Goal: Transaction & Acquisition: Obtain resource

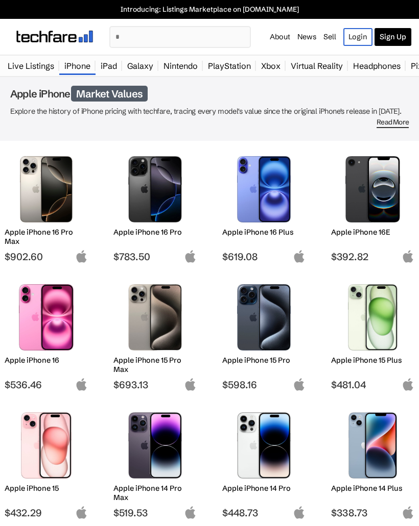
click at [171, 332] on img at bounding box center [155, 317] width 68 height 66
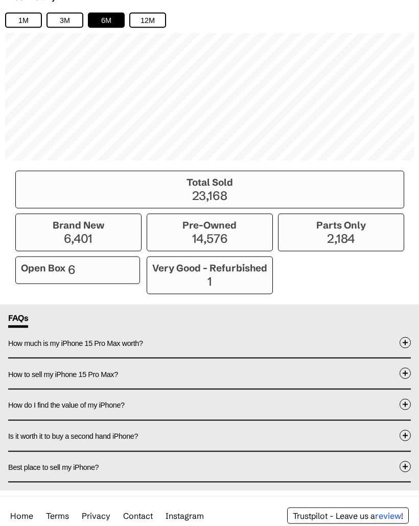
scroll to position [764, 0]
click at [404, 442] on span at bounding box center [404, 436] width 11 height 11
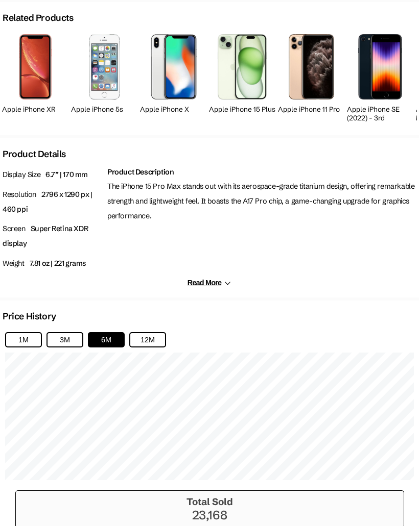
scroll to position [444, 0]
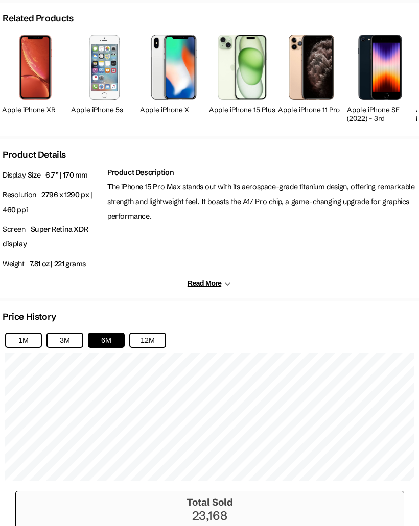
click at [153, 345] on button "12M" at bounding box center [147, 340] width 37 height 15
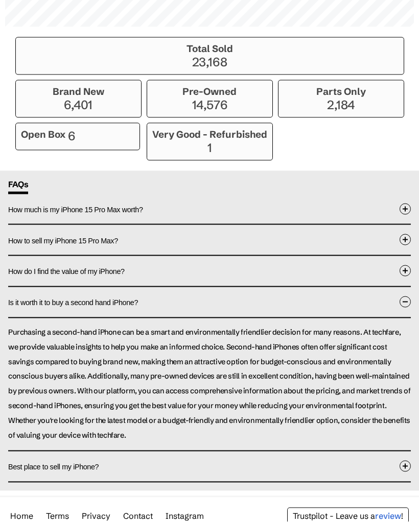
scroll to position [894, 0]
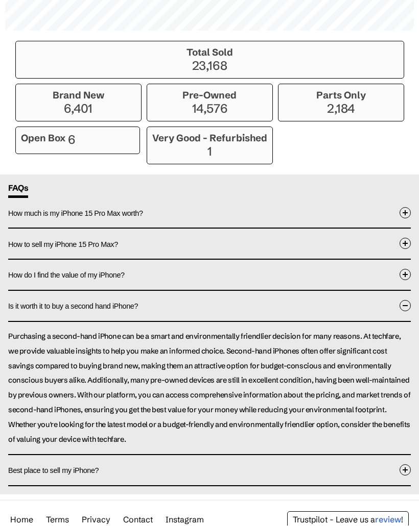
click at [102, 148] on div "Open Box 6" at bounding box center [77, 141] width 125 height 28
click at [116, 149] on div "Open Box 6" at bounding box center [77, 141] width 125 height 28
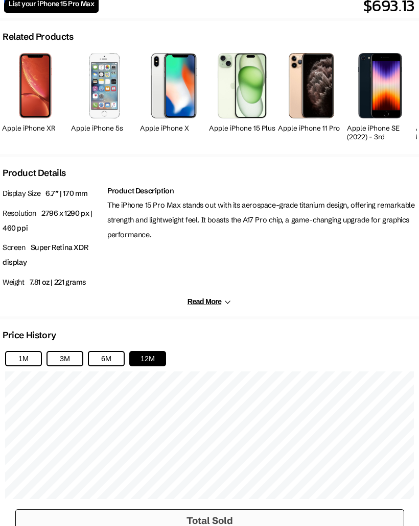
scroll to position [417, 0]
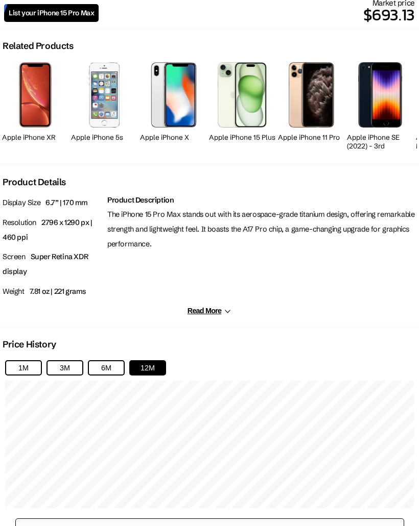
click at [215, 316] on button "Read More" at bounding box center [209, 311] width 44 height 9
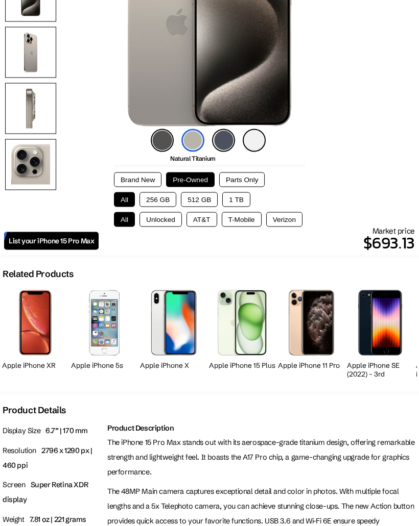
scroll to position [227, 0]
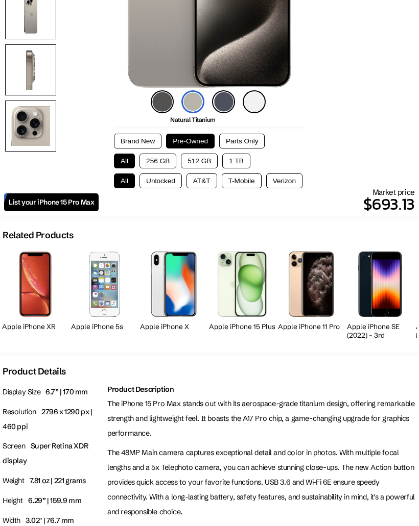
click at [63, 203] on span "List your iPhone 15 Pro Max" at bounding box center [51, 202] width 85 height 9
